Goal: Information Seeking & Learning: Learn about a topic

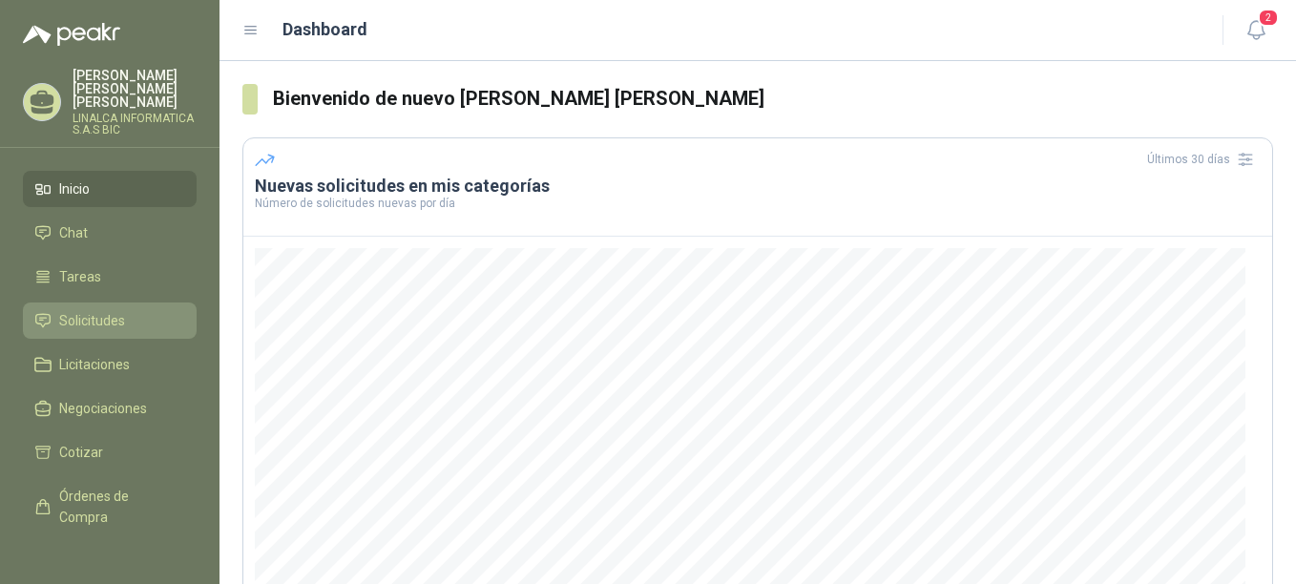
click at [78, 314] on span "Solicitudes" at bounding box center [92, 320] width 66 height 21
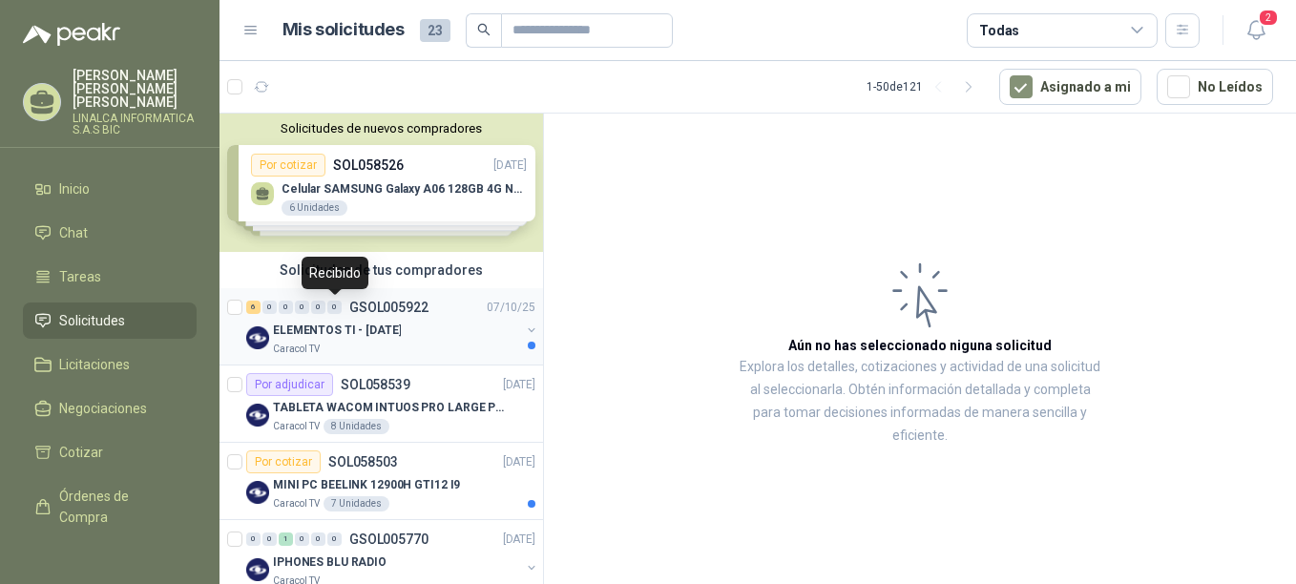
click at [334, 313] on div "0" at bounding box center [334, 307] width 14 height 13
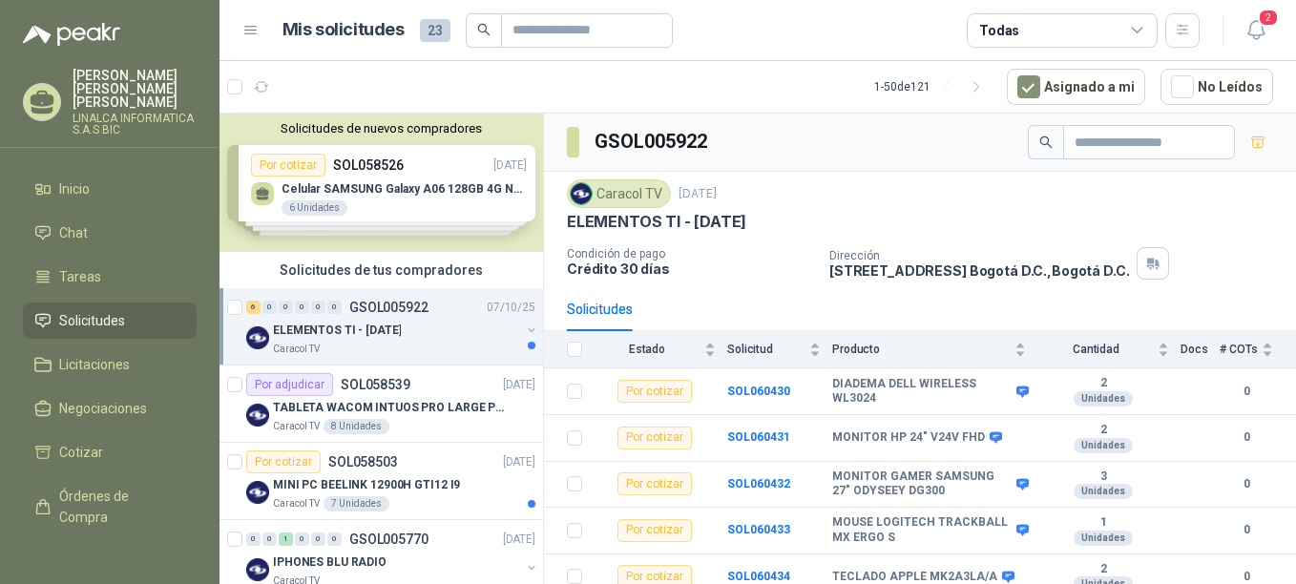
click at [274, 326] on p "ELEMENTOS TI - [DATE]" at bounding box center [337, 331] width 128 height 18
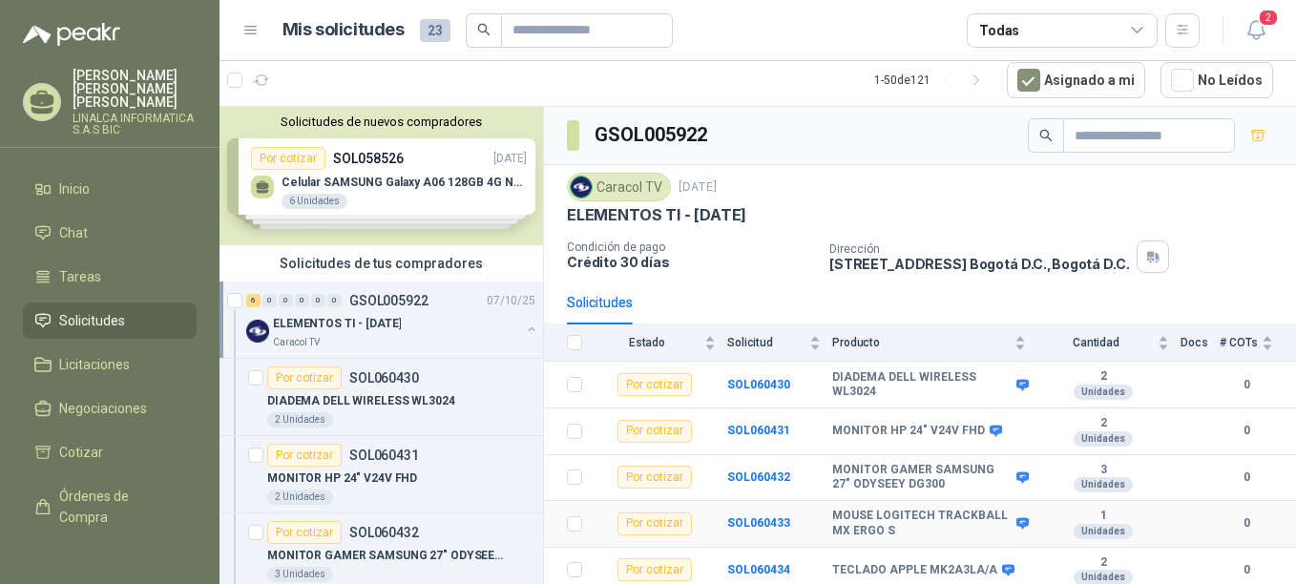
scroll to position [56, 0]
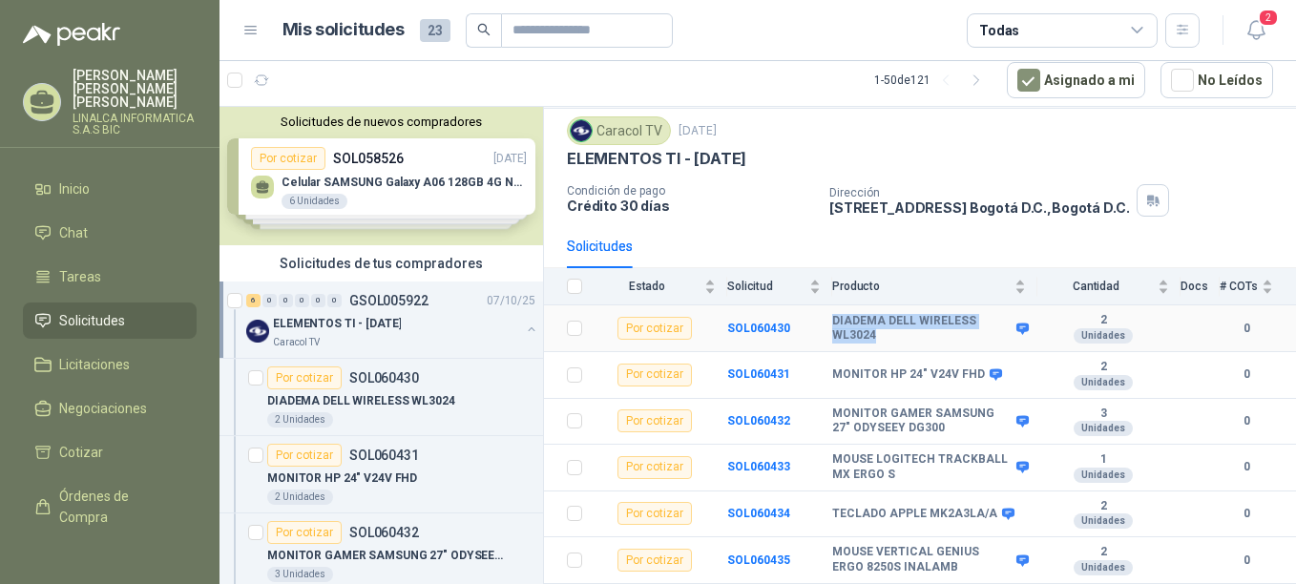
drag, startPoint x: 874, startPoint y: 334, endPoint x: 826, endPoint y: 334, distance: 47.7
click at [826, 334] on tr "Por cotizar SOL060430 DIADEMA DELL WIRELESS WL3024 2 Unidades 0" at bounding box center [920, 328] width 752 height 47
drag, startPoint x: 826, startPoint y: 334, endPoint x: 878, endPoint y: 339, distance: 51.7
click at [879, 339] on b "DIADEMA DELL WIRELESS WL3024" at bounding box center [921, 329] width 179 height 30
click at [873, 338] on b "DIADEMA DELL WIRELESS WL3024" at bounding box center [921, 329] width 179 height 30
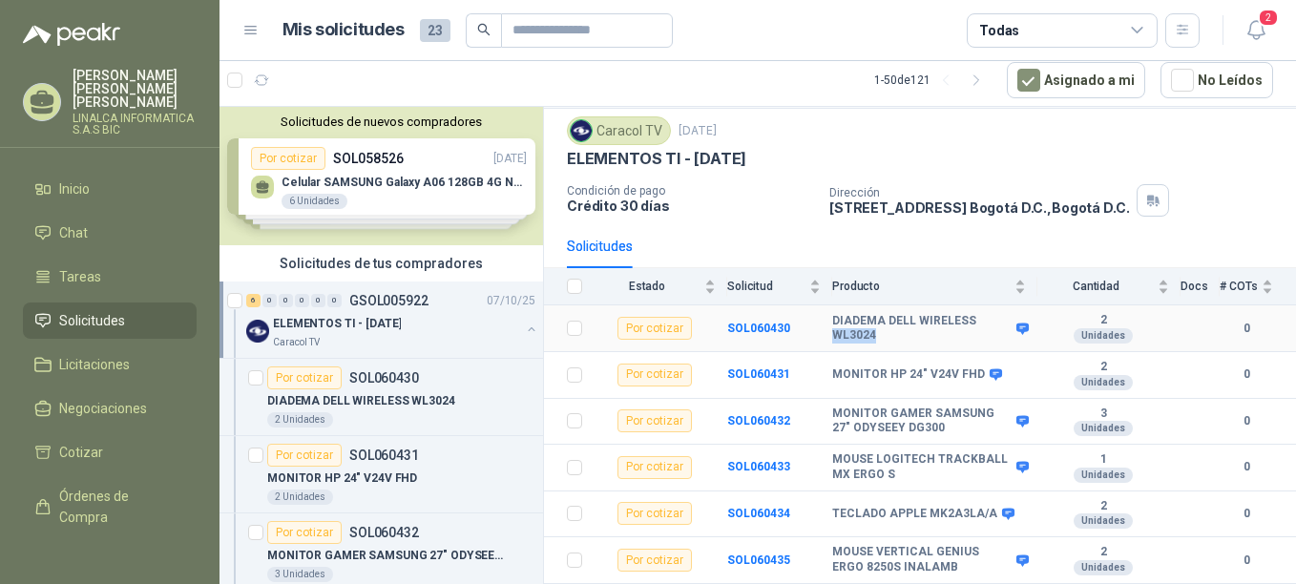
drag, startPoint x: 876, startPoint y: 335, endPoint x: 836, endPoint y: 340, distance: 40.4
click at [836, 340] on b "DIADEMA DELL WIRELESS WL3024" at bounding box center [921, 329] width 179 height 30
copy b "WL3024"
drag, startPoint x: 829, startPoint y: 378, endPoint x: 979, endPoint y: 367, distance: 150.2
click at [979, 367] on tr "Por cotizar SOL060431 MONITOR HP 24" V24V FHD 2 Unidades 0" at bounding box center [920, 375] width 752 height 47
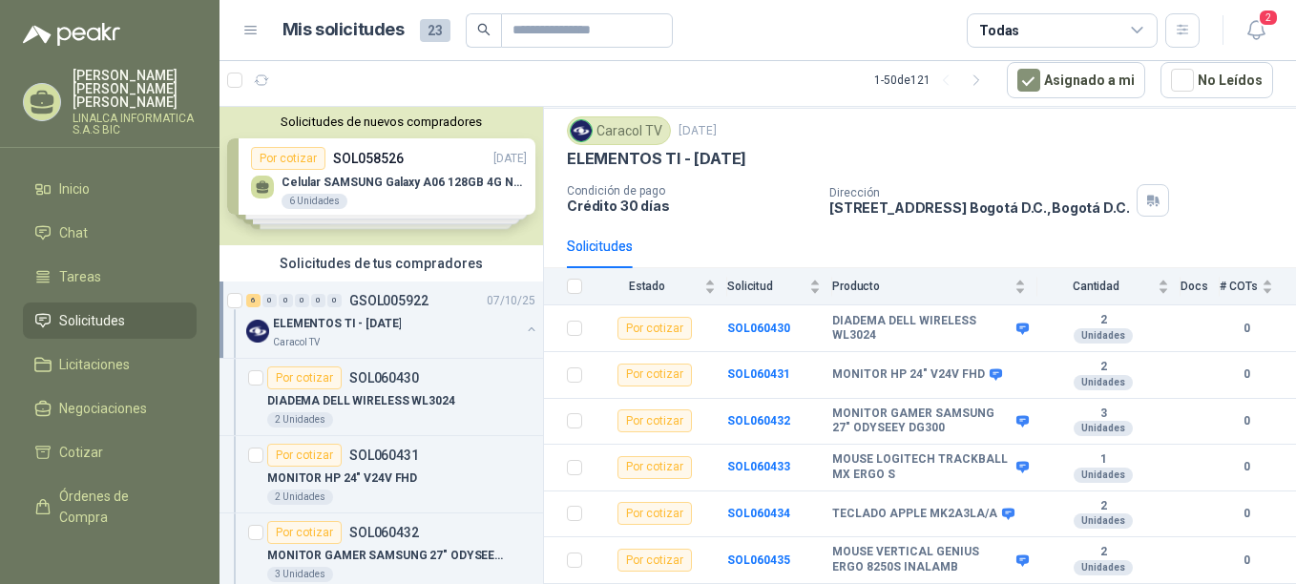
drag, startPoint x: 1280, startPoint y: 281, endPoint x: 930, endPoint y: 555, distance: 443.8
click at [1143, 536] on table "Estado Solicitud Producto Cantidad Docs # COTs Por cotizar SOL060430 DIADEMA DE…" at bounding box center [920, 426] width 752 height 316
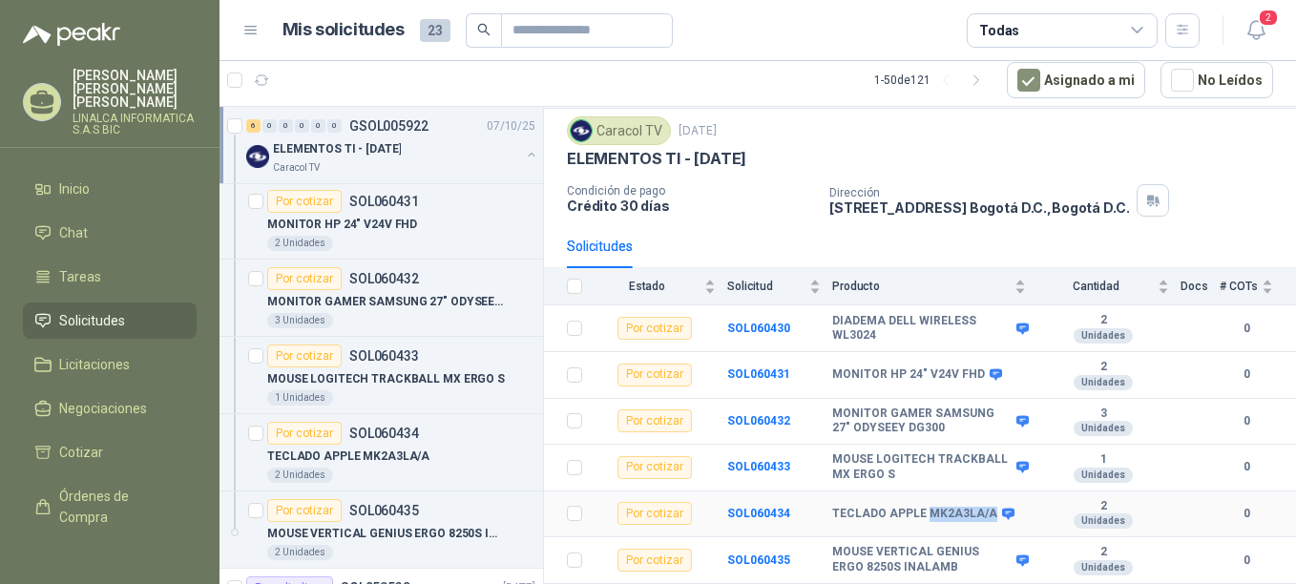
drag, startPoint x: 923, startPoint y: 515, endPoint x: 984, endPoint y: 512, distance: 61.1
click at [984, 512] on b "TECLADO APPLE MK2A3LA/A" at bounding box center [914, 514] width 165 height 15
copy b "MK2A3LA/A"
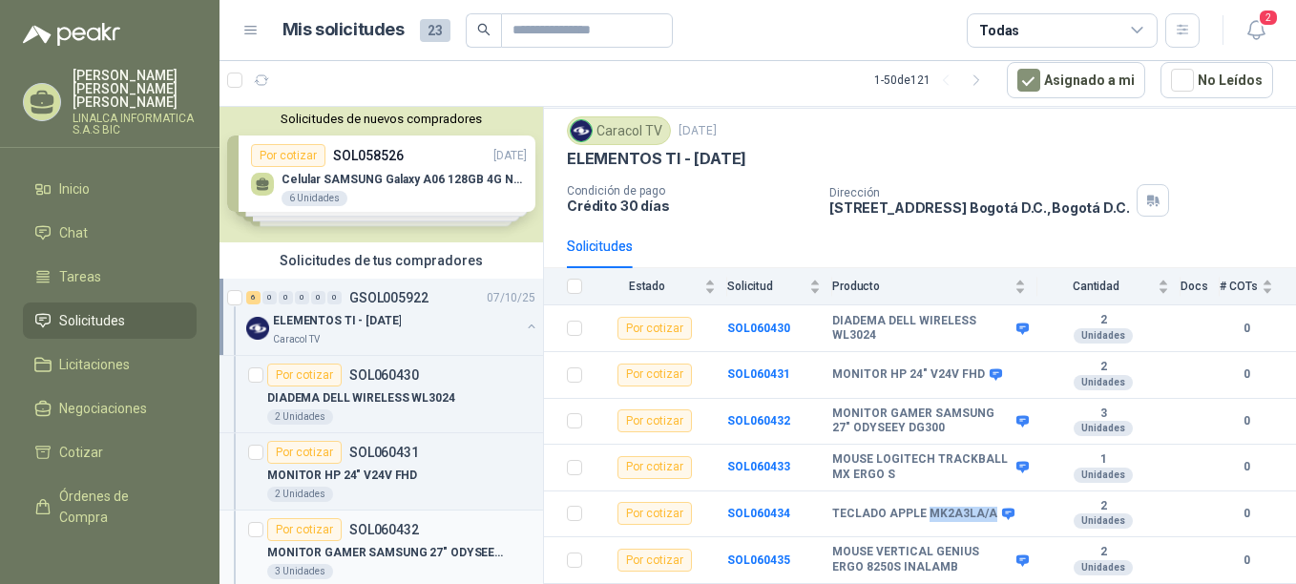
scroll to position [0, 0]
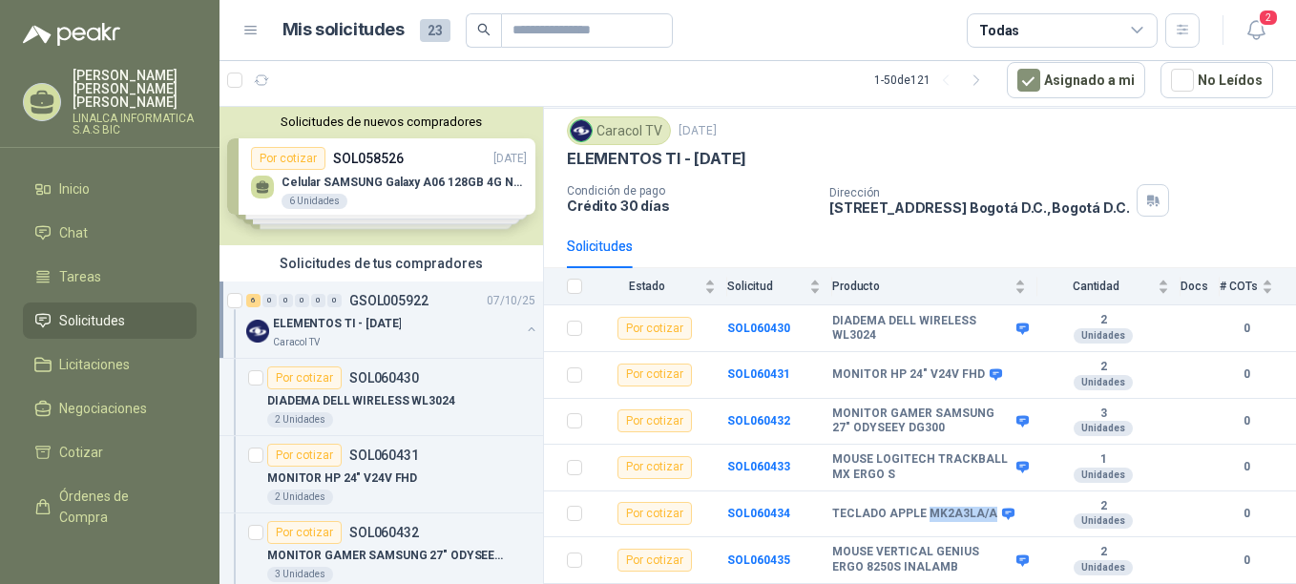
click at [385, 317] on p "ELEMENTOS TI - [DATE]" at bounding box center [337, 324] width 128 height 18
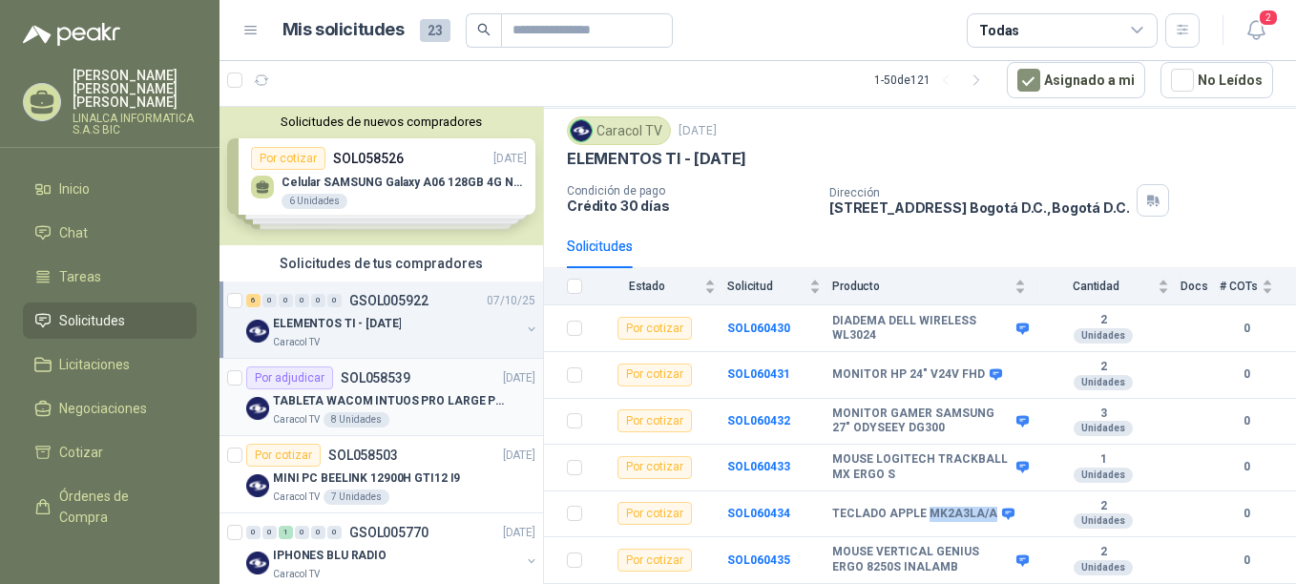
click at [379, 385] on div "Por adjudicar SOL058539" at bounding box center [328, 377] width 164 height 23
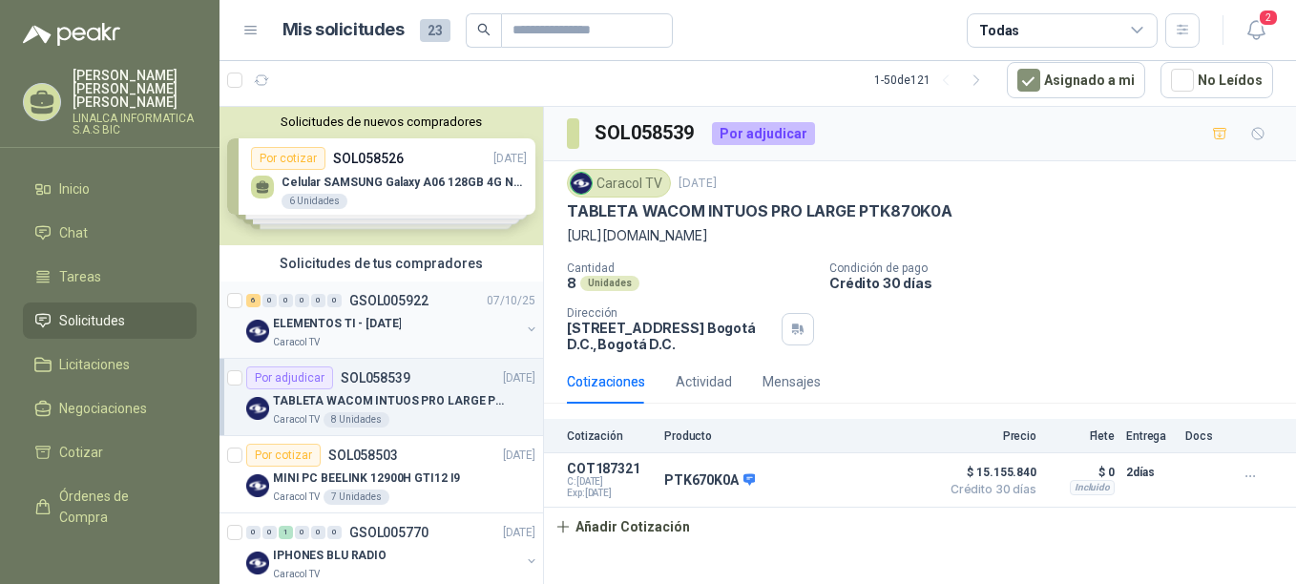
click at [405, 313] on div "ELEMENTOS TI - [DATE]" at bounding box center [396, 323] width 247 height 23
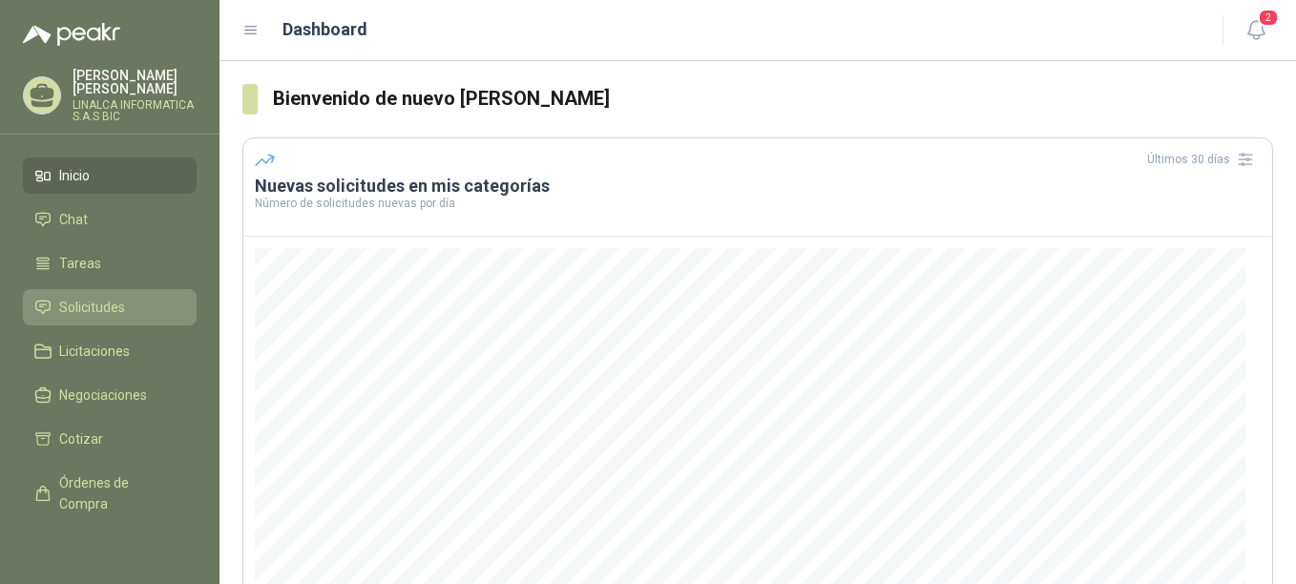
click at [96, 296] on link "Solicitudes" at bounding box center [110, 307] width 174 height 36
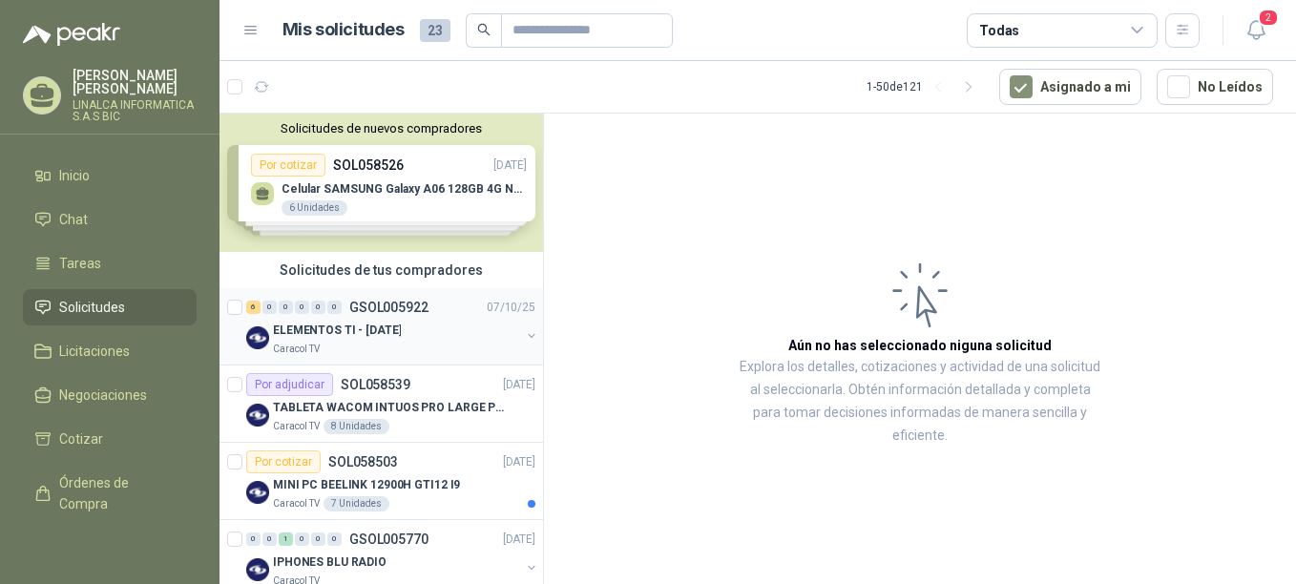
click at [415, 329] on div "ELEMENTOS TI - [DATE]" at bounding box center [396, 330] width 247 height 23
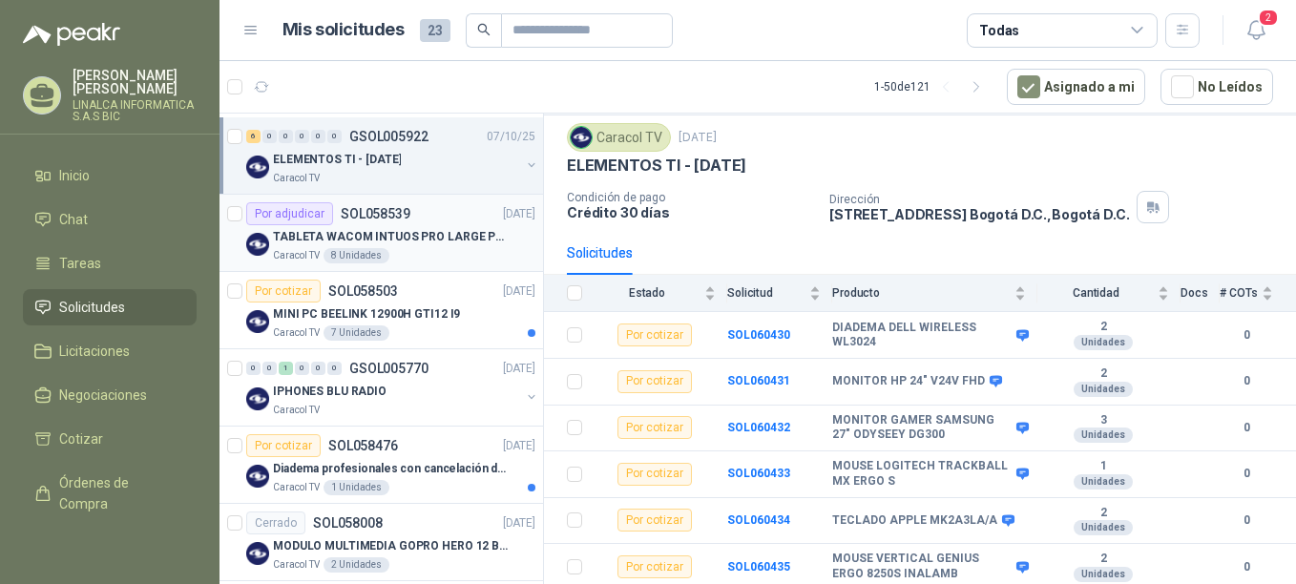
scroll to position [191, 0]
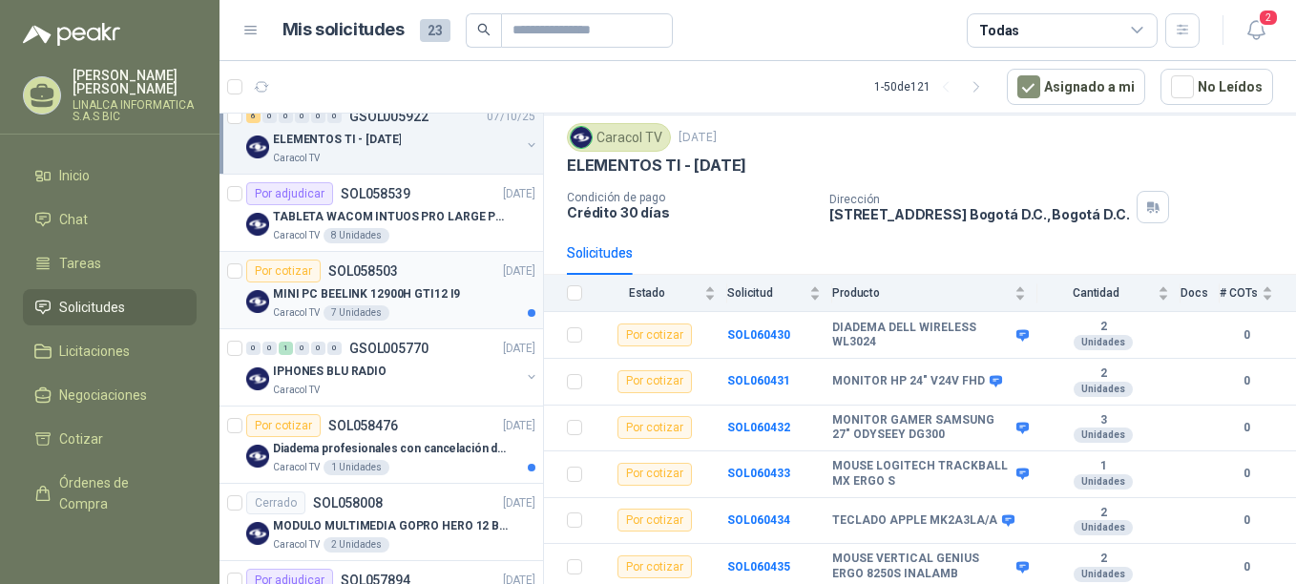
click at [346, 264] on p "SOL058503" at bounding box center [363, 270] width 70 height 13
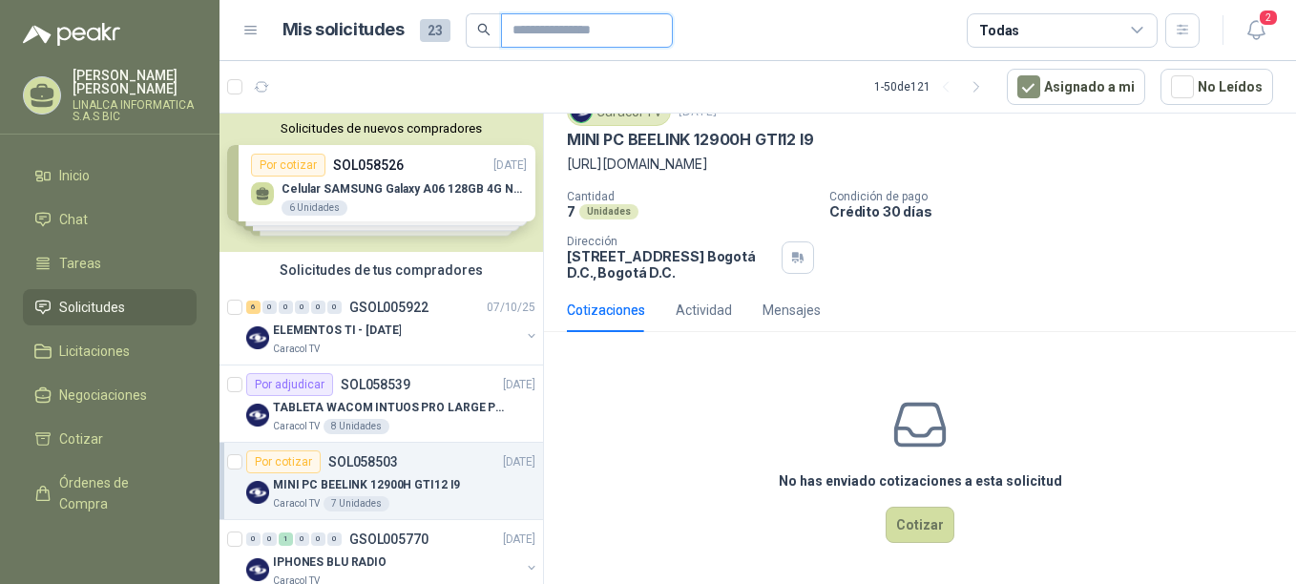
click at [555, 42] on input "text" at bounding box center [579, 30] width 134 height 32
type input "*****"
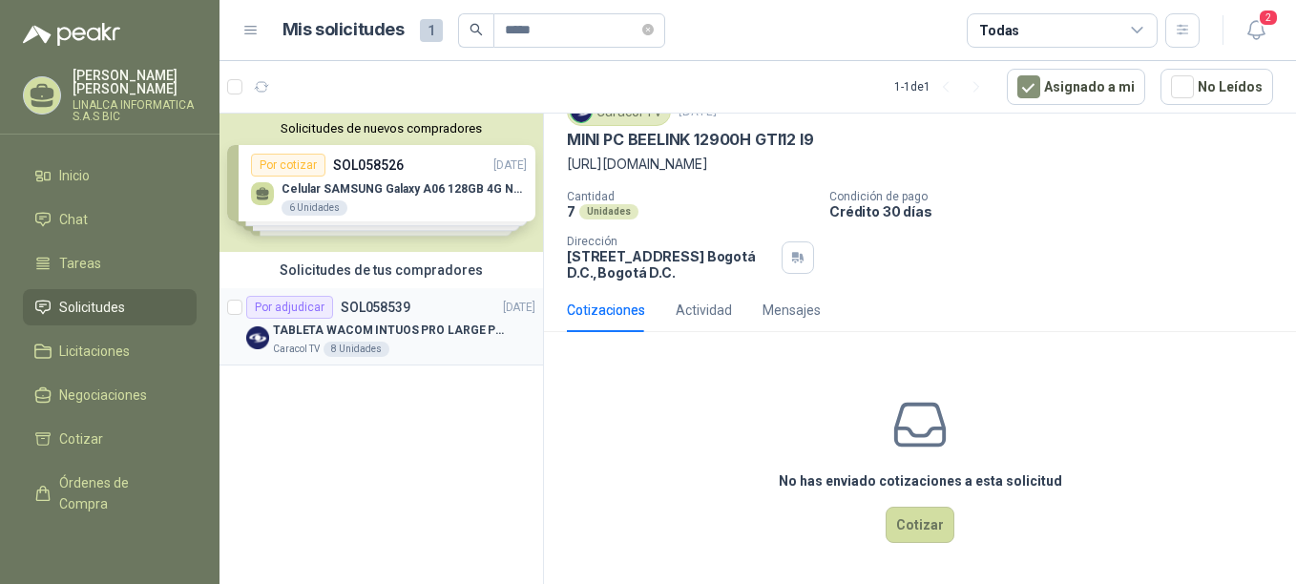
click at [349, 315] on div "Por adjudicar SOL058539" at bounding box center [328, 307] width 164 height 23
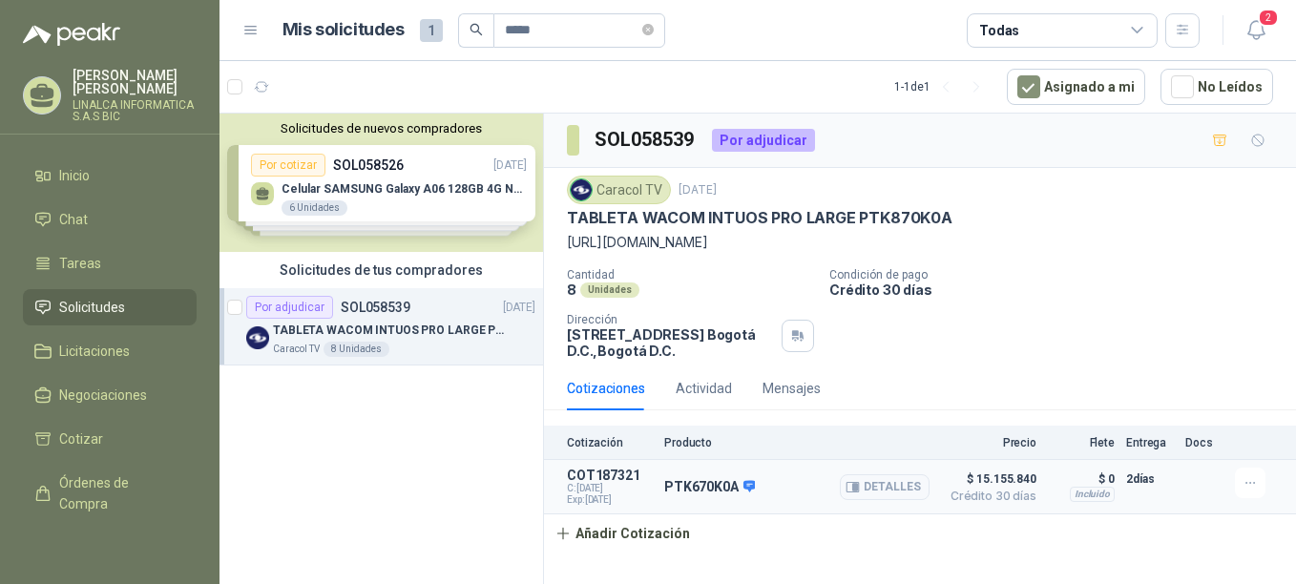
click at [994, 487] on p "$ 15.155.840 Crédito 30 días" at bounding box center [988, 487] width 95 height 38
click at [853, 482] on icon "button" at bounding box center [852, 487] width 14 height 14
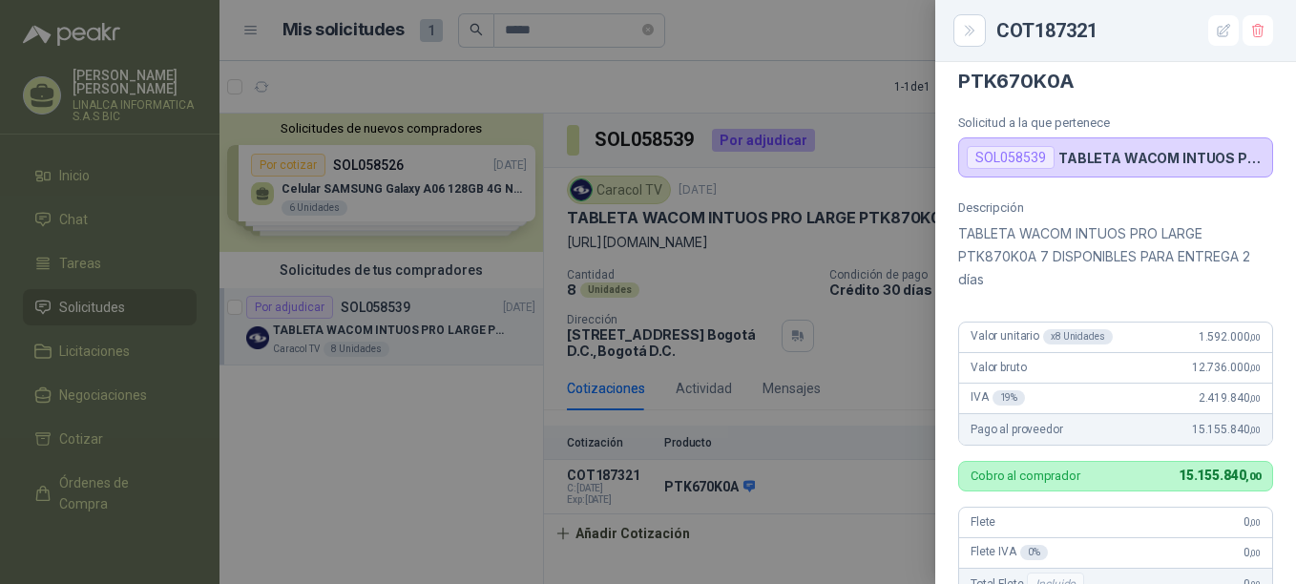
scroll to position [13, 0]
drag, startPoint x: 787, startPoint y: 88, endPoint x: 496, endPoint y: 116, distance: 292.4
click at [783, 86] on div at bounding box center [648, 292] width 1296 height 584
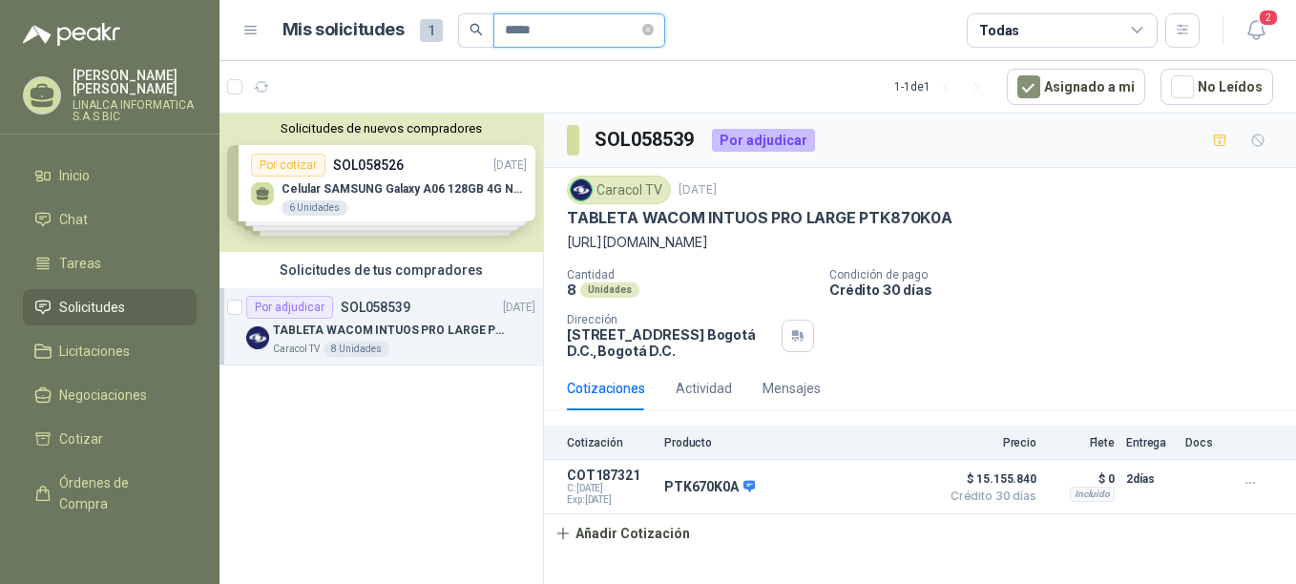
drag, startPoint x: 573, startPoint y: 33, endPoint x: 465, endPoint y: 31, distance: 107.9
click at [465, 31] on span "*****" at bounding box center [561, 30] width 207 height 34
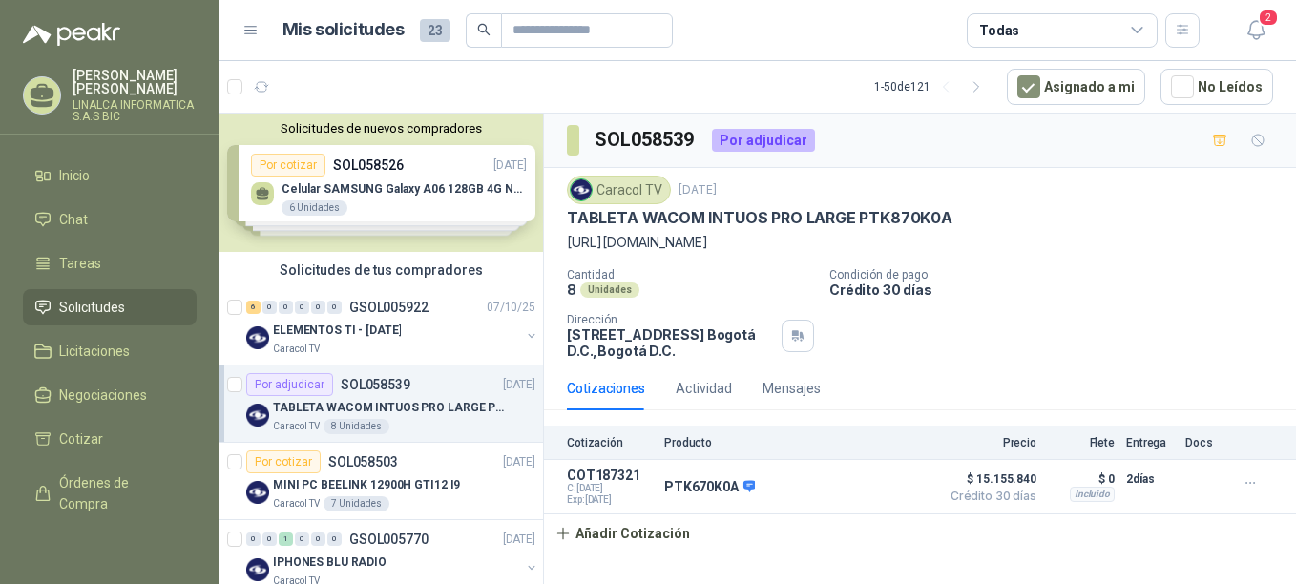
click at [725, 36] on article "Mis solicitudes 23 Todas" at bounding box center [741, 30] width 918 height 34
click at [293, 344] on p "Caracol TV" at bounding box center [296, 349] width 47 height 15
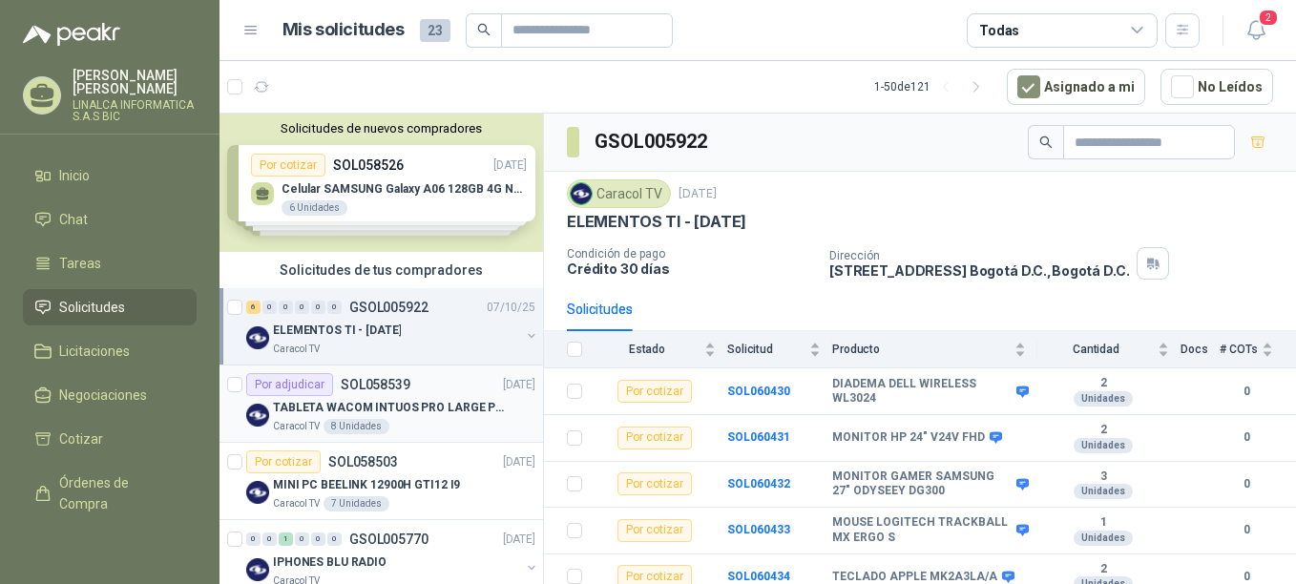
click at [324, 411] on p "TABLETA WACOM INTUOS PRO LARGE PTK870K0A" at bounding box center [392, 408] width 238 height 18
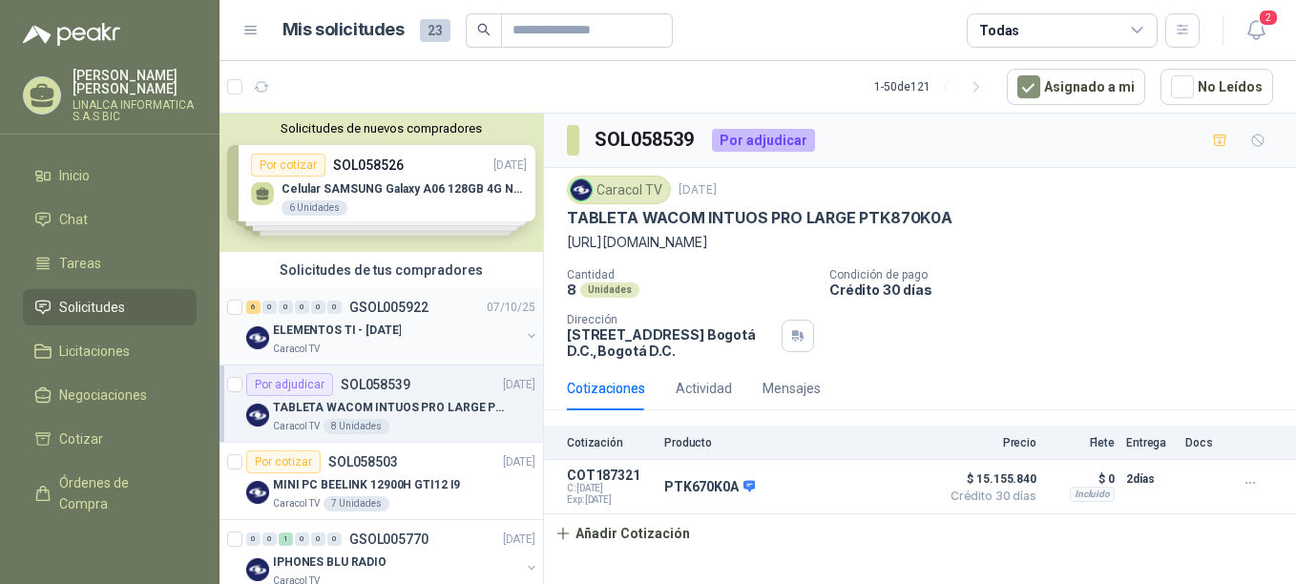
click at [363, 328] on p "ELEMENTOS TI - [DATE]" at bounding box center [337, 331] width 128 height 18
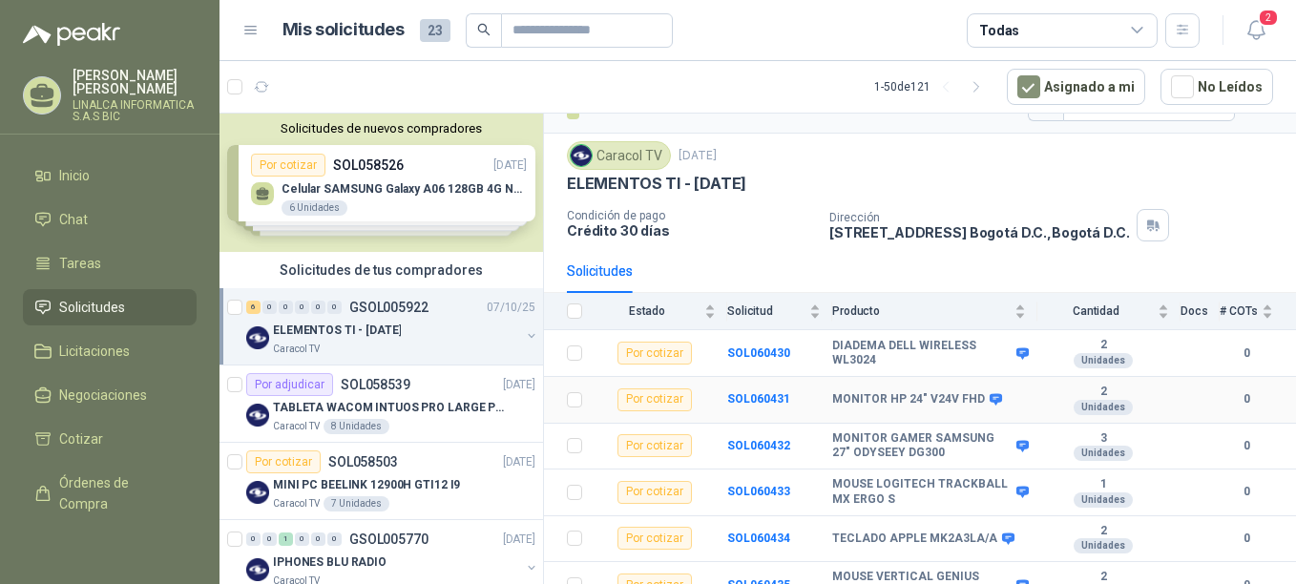
scroll to position [56, 0]
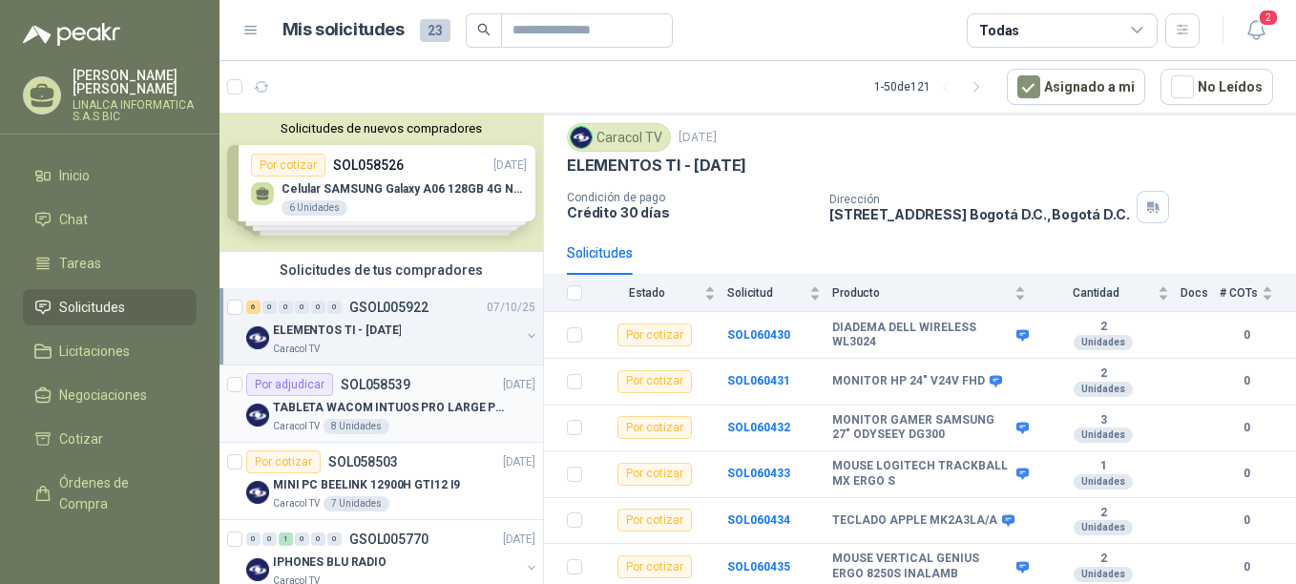
click at [314, 407] on p "TABLETA WACOM INTUOS PRO LARGE PTK870K0A" at bounding box center [392, 408] width 238 height 18
